Goal: Task Accomplishment & Management: Manage account settings

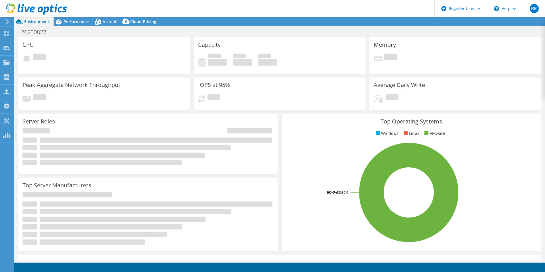
select select "USD"
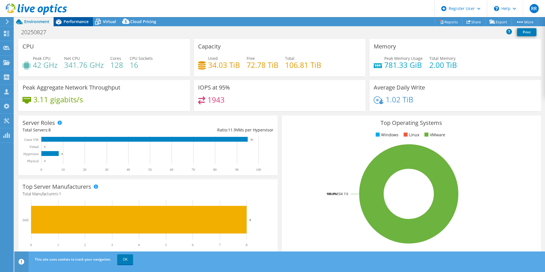
click at [61, 21] on icon at bounding box center [59, 22] width 10 height 10
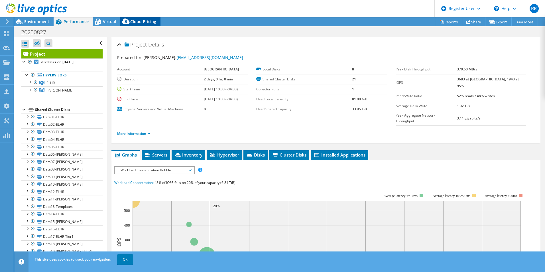
click at [148, 23] on span "Cloud Pricing" at bounding box center [143, 21] width 26 height 5
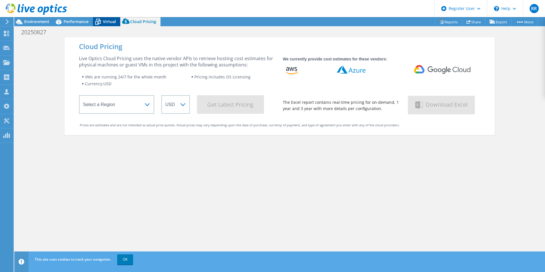
click at [106, 22] on span "Virtual" at bounding box center [109, 21] width 13 height 5
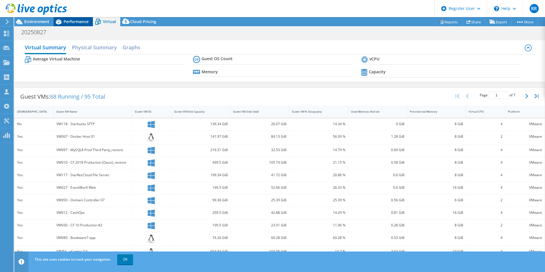
click at [76, 21] on span "Performance" at bounding box center [76, 21] width 25 height 5
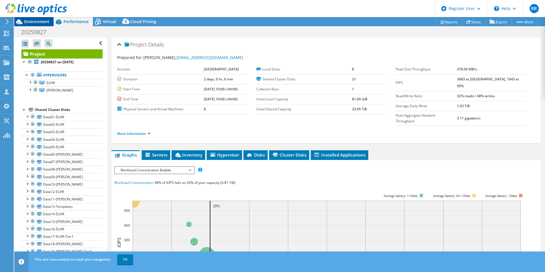
click at [41, 22] on span "Environment" at bounding box center [36, 21] width 25 height 5
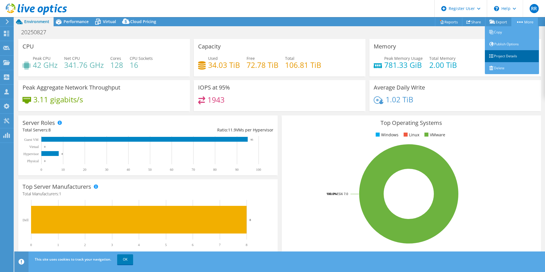
click at [511, 52] on link "Project Details" at bounding box center [512, 56] width 54 height 12
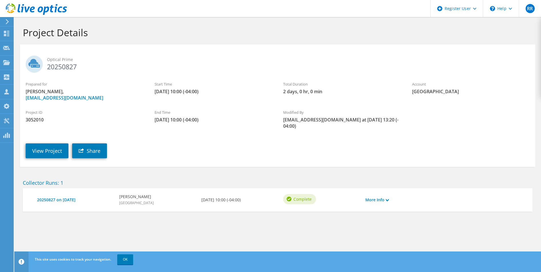
click at [6, 21] on icon at bounding box center [7, 21] width 4 height 5
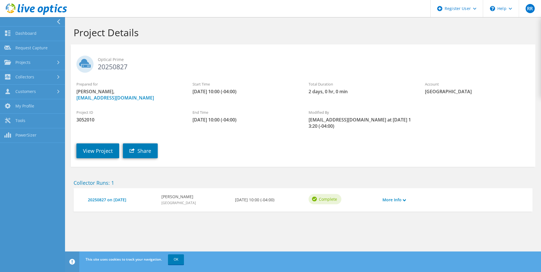
click at [29, 7] on use at bounding box center [36, 8] width 61 height 11
